Goal: Find contact information: Find contact information

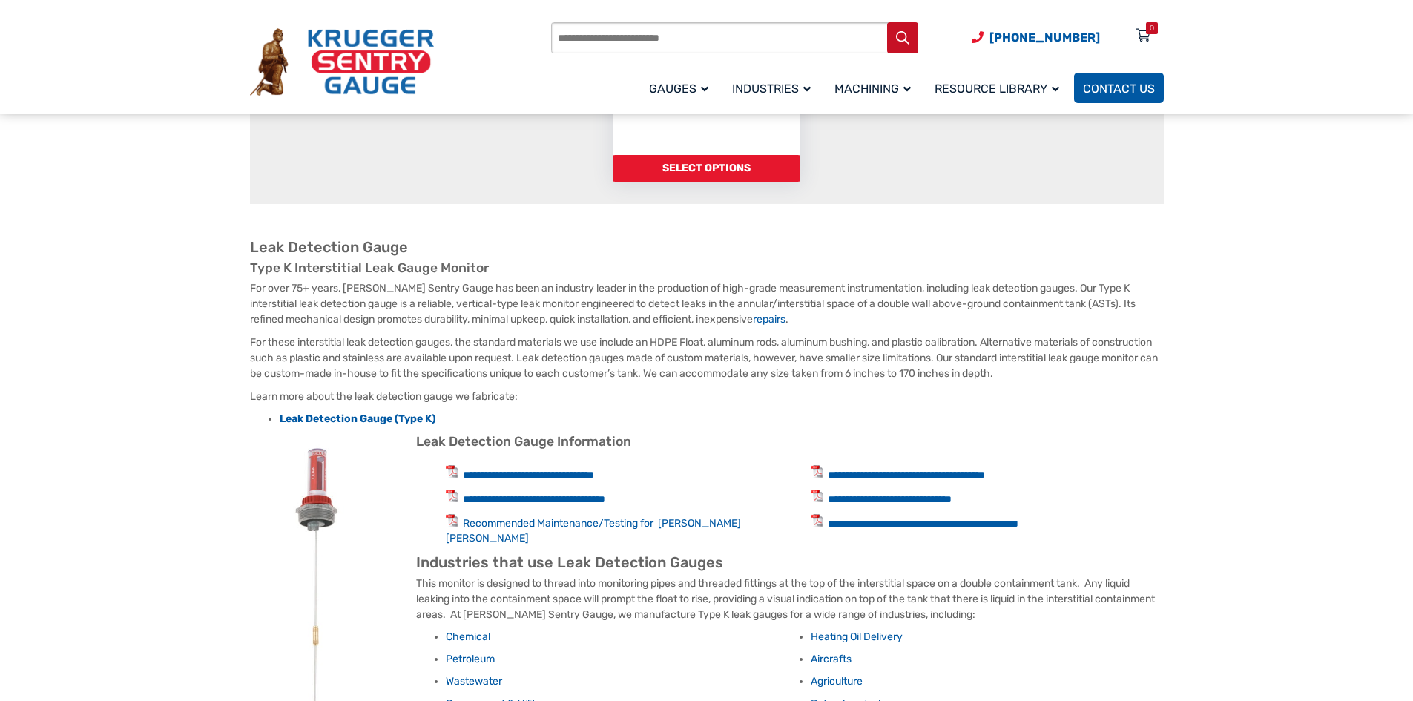
click at [1121, 86] on span "Contact Us" at bounding box center [1119, 89] width 72 height 14
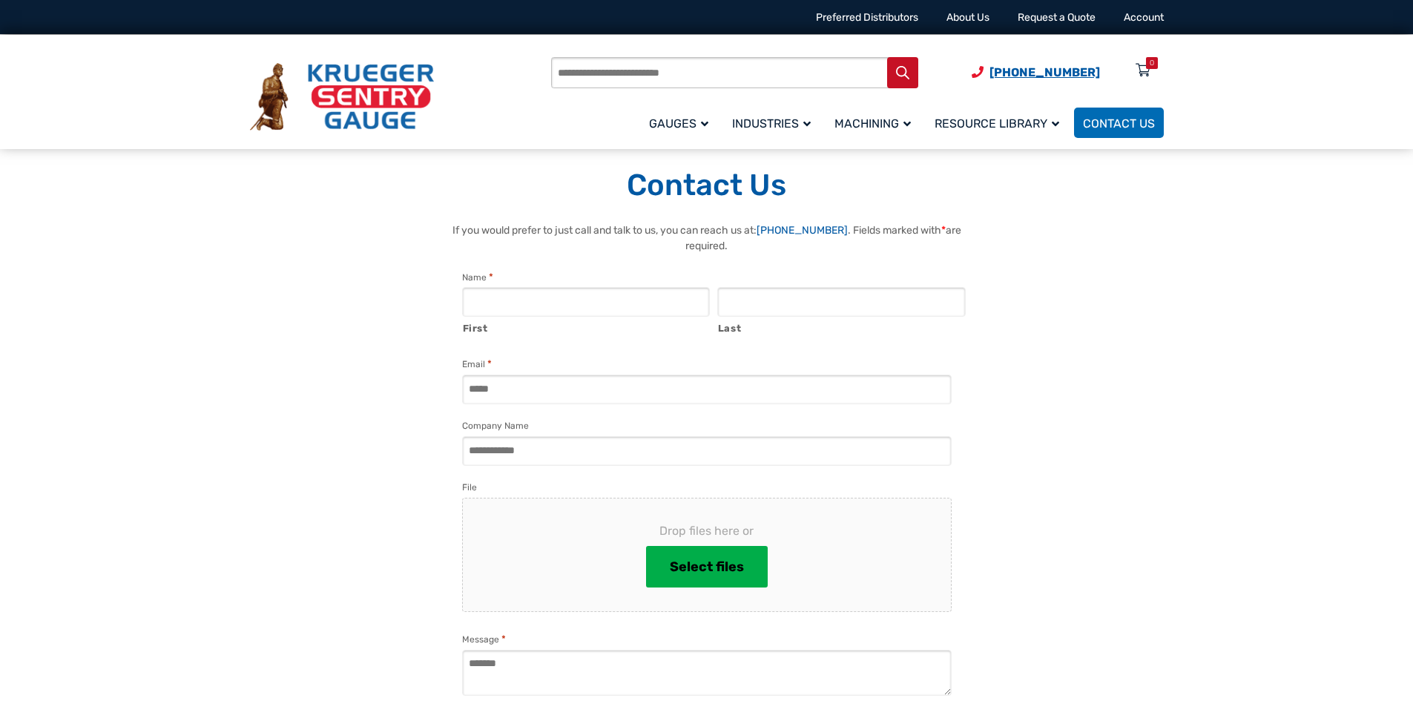
click at [1048, 72] on span "[PHONE_NUMBER]" at bounding box center [1044, 72] width 110 height 14
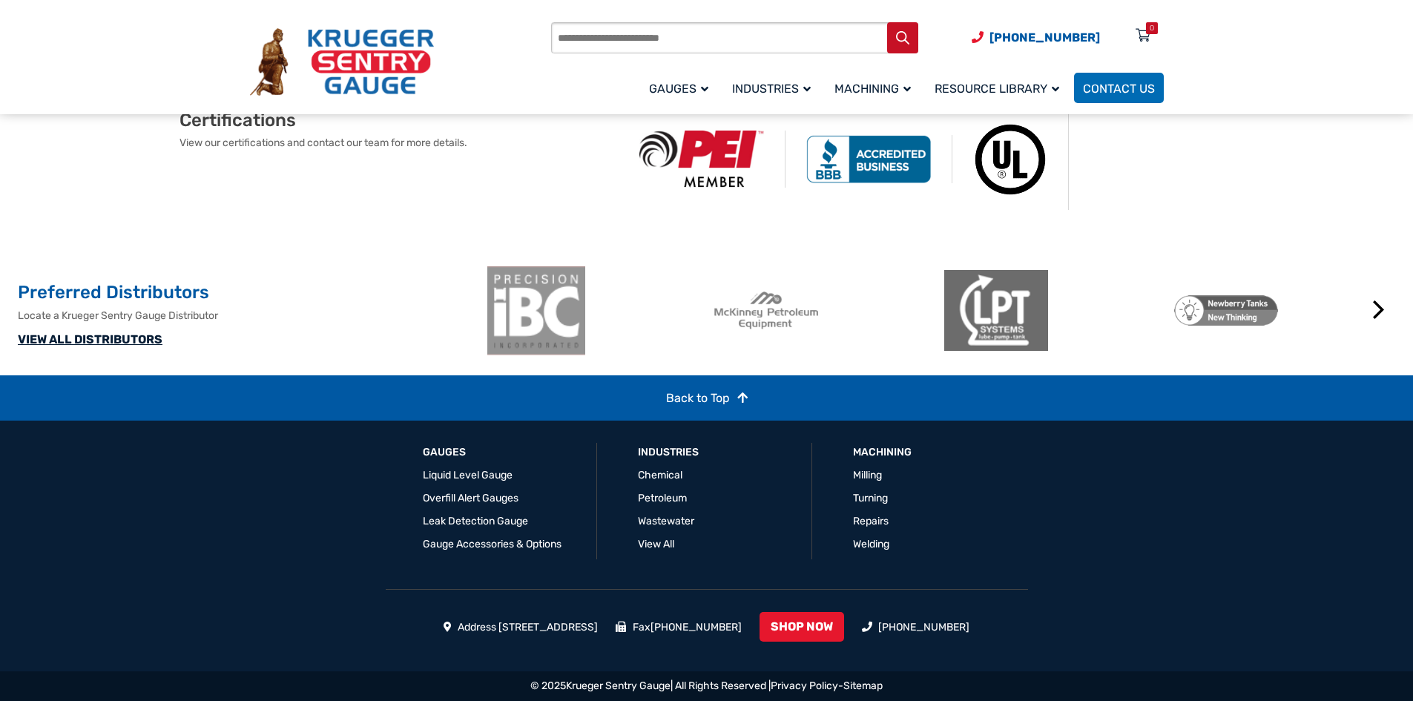
scroll to position [1036, 0]
click at [98, 344] on link "VIEW ALL DISTRIBUTORS" at bounding box center [90, 339] width 145 height 14
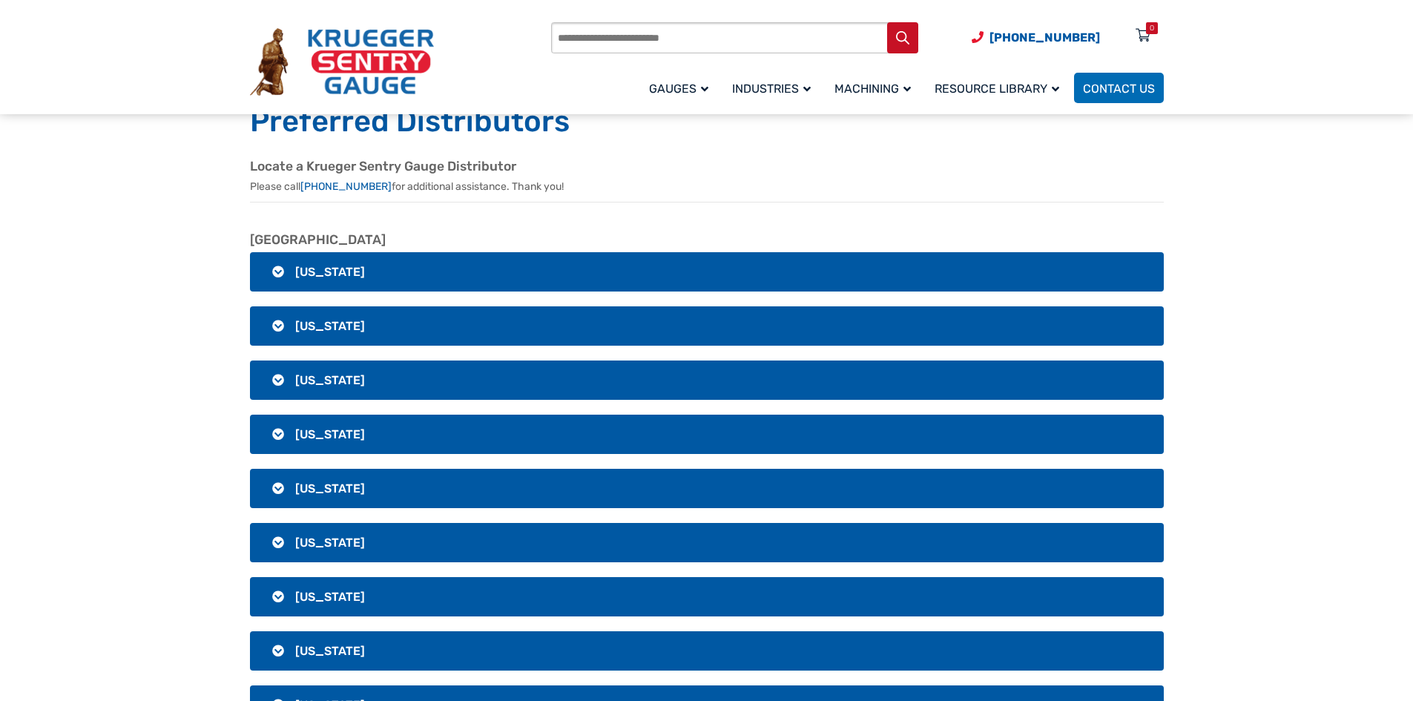
scroll to position [371, 0]
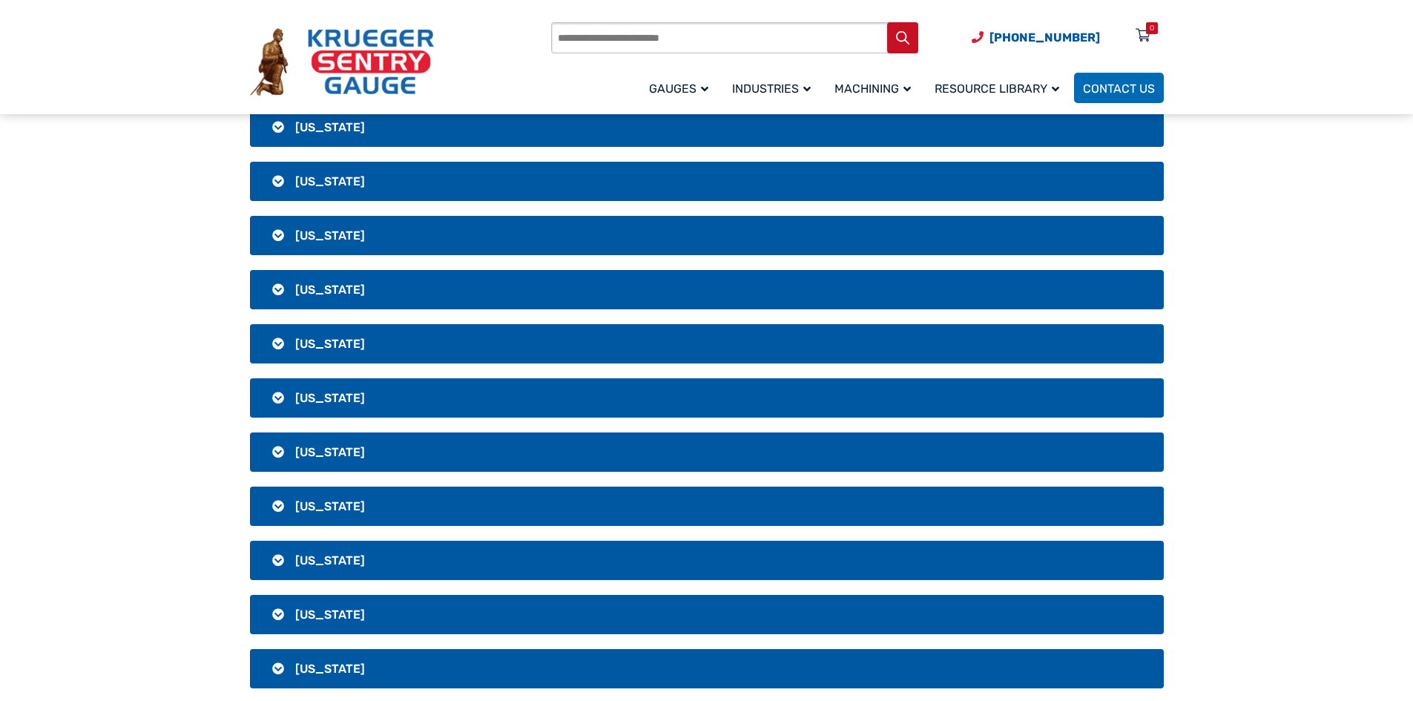
click at [279, 179] on h3 "[US_STATE]" at bounding box center [707, 181] width 914 height 39
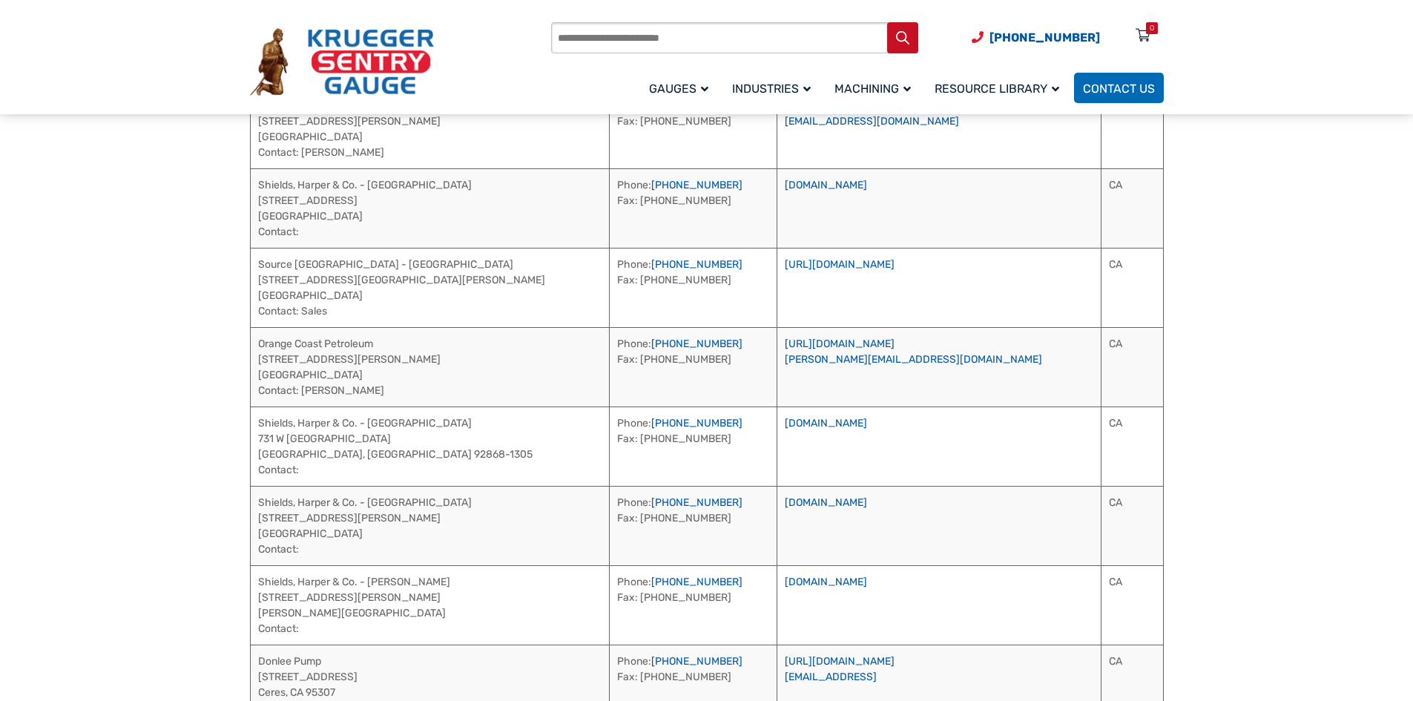
scroll to position [816, 0]
